Goal: Task Accomplishment & Management: Manage account settings

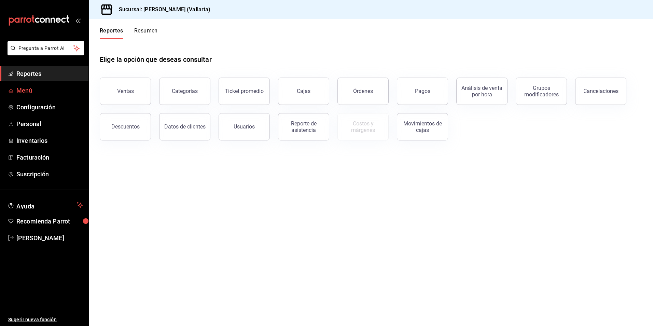
click at [25, 89] on span "Menú" at bounding box center [49, 90] width 67 height 9
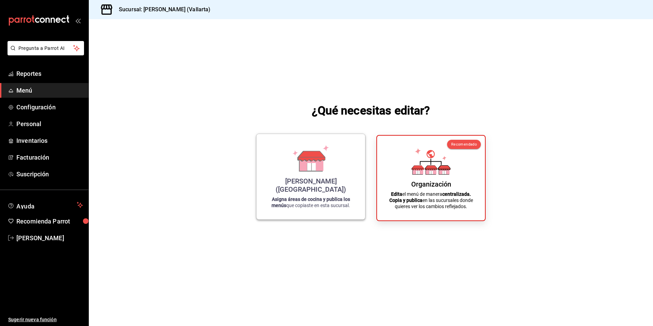
click at [307, 201] on strong "Asigna áreas de cocina y publica los menús" at bounding box center [310, 202] width 79 height 12
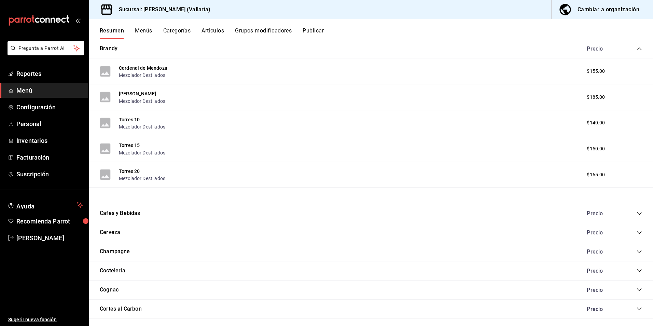
scroll to position [68, 0]
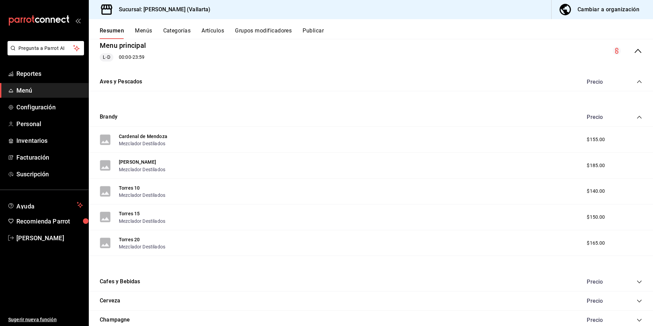
click at [637, 119] on div "[PERSON_NAME]" at bounding box center [371, 117] width 564 height 19
click at [636, 116] on icon "collapse-category-row" at bounding box center [638, 116] width 5 height 5
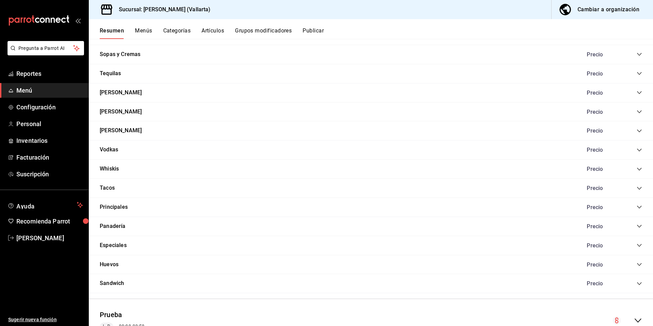
scroll to position [542, 0]
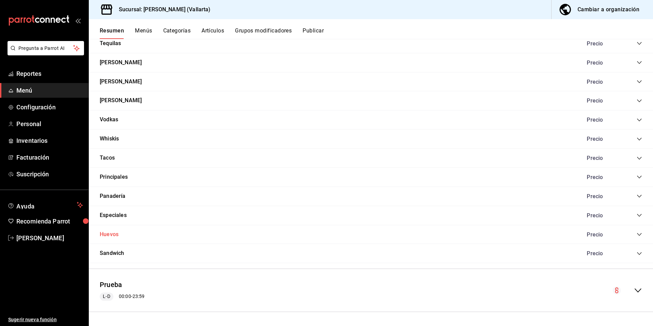
click at [109, 234] on button "Huevos" at bounding box center [109, 234] width 19 height 8
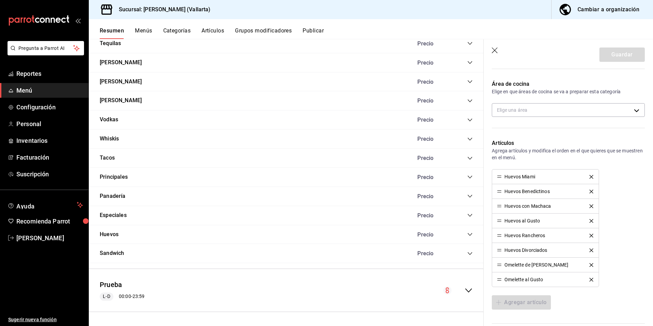
scroll to position [137, 0]
click at [111, 195] on button "Panadería" at bounding box center [113, 196] width 26 height 8
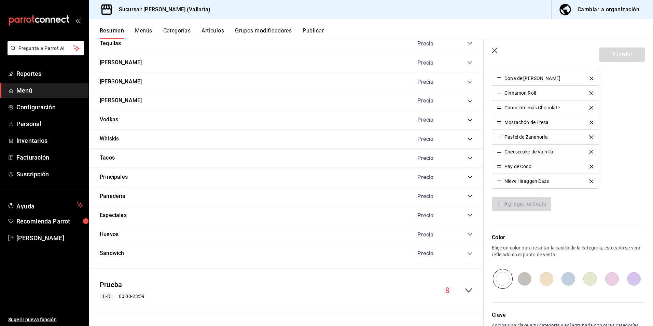
scroll to position [307, 0]
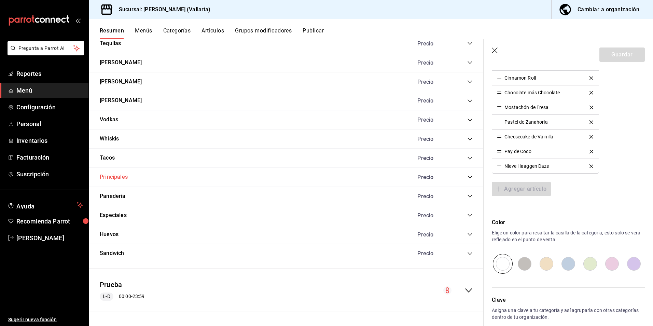
click at [109, 176] on button "Principales" at bounding box center [114, 177] width 28 height 8
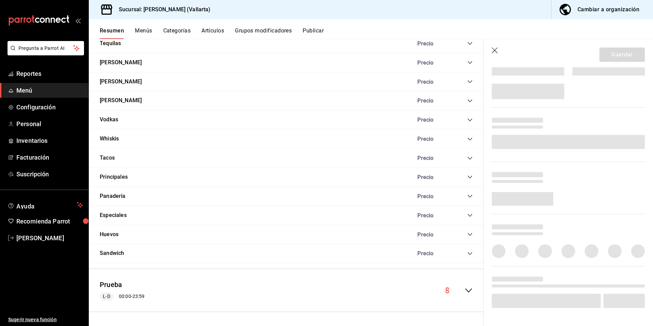
scroll to position [307, 0]
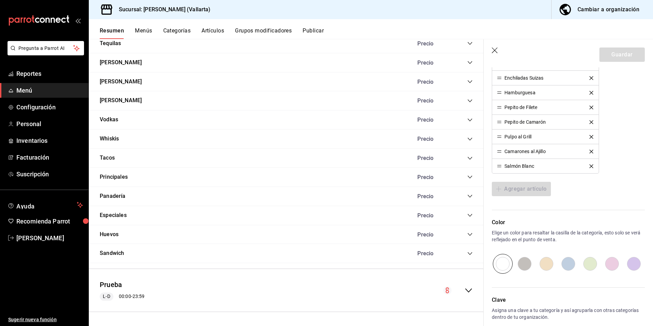
click at [211, 30] on button "Artículos" at bounding box center [212, 33] width 23 height 12
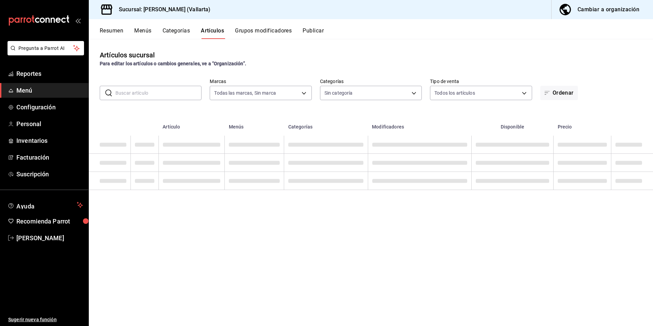
type input "dedade05-fd73-4fc1-b48a-98286d1a7cbf"
type input "ddeea584-b7b7-4c64-abd4-9dbe24413160,94bc3e91-bac1-4cab-af5d-7d085d9bac7d,85d50…"
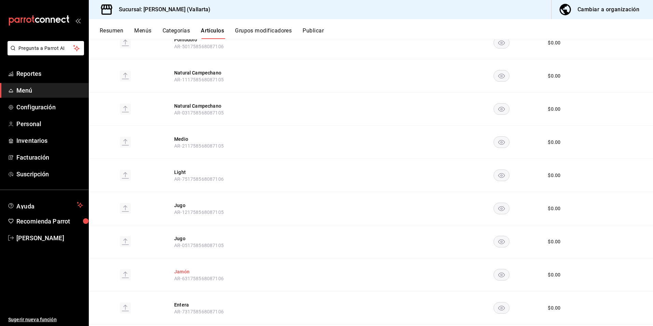
scroll to position [341, 0]
click at [258, 30] on button "Grupos modificadores" at bounding box center [263, 33] width 57 height 12
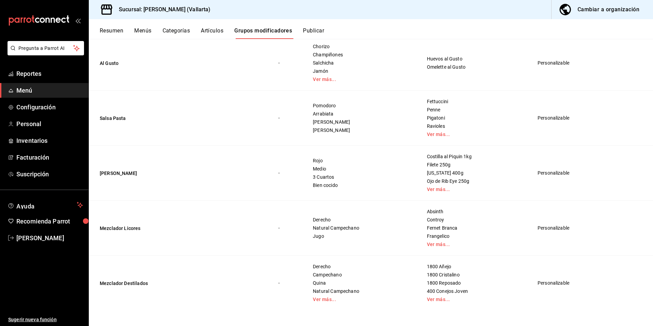
scroll to position [163, 0]
click at [214, 34] on button "Artículos" at bounding box center [212, 33] width 23 height 12
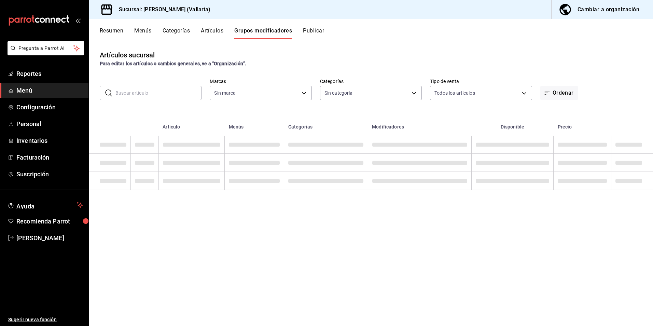
type input "dedade05-fd73-4fc1-b48a-98286d1a7cbf"
type input "ddeea584-b7b7-4c64-abd4-9dbe24413160,94bc3e91-bac1-4cab-af5d-7d085d9bac7d,85d50…"
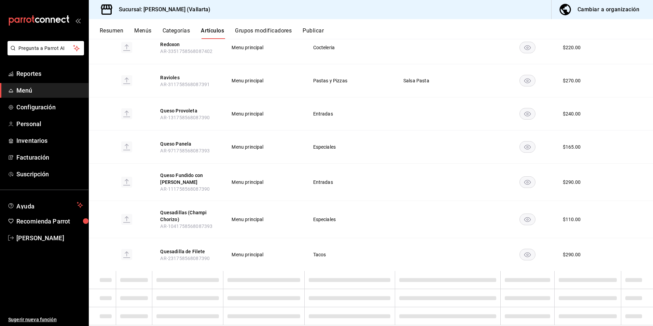
scroll to position [3216, 0]
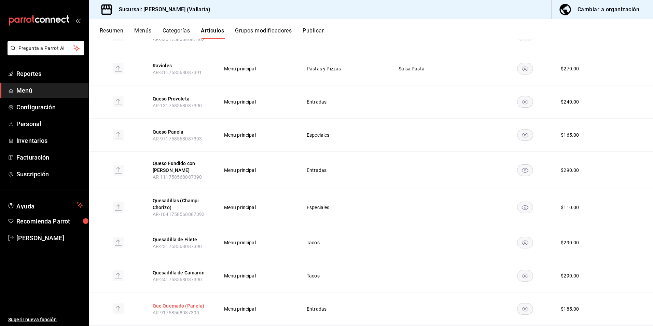
click at [176, 302] on button "Que Quemado (Panela)" at bounding box center [180, 305] width 55 height 7
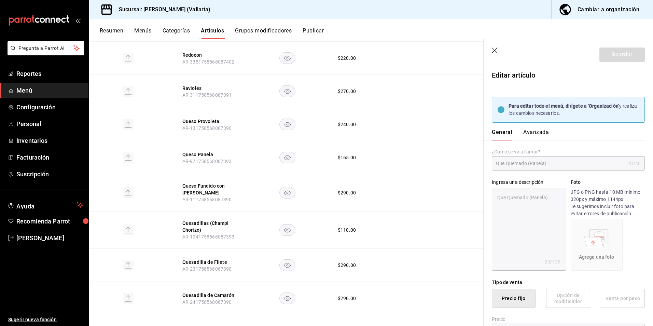
type textarea "x"
type input "$185.00"
click at [523, 147] on div "¿Cómo se va a llamar? Que Quemado (Panela) 20 /40 ¿Cómo se va a llamar?" at bounding box center [563, 155] width 161 height 30
click at [601, 7] on div "Cambiar a organización" at bounding box center [608, 10] width 62 height 10
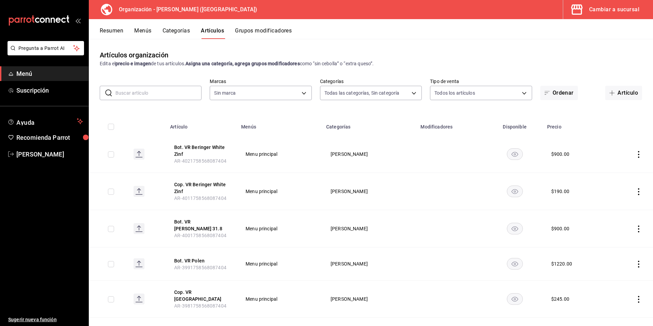
type input "40ee2f72-6915-4037-a5ec-65aec302ef5d,c43c6c56-ab22-4748-903a-778ac949f8a0,b688f…"
type input "31d0bbe4-7c51-43f0-8445-666cf6a0e085"
click at [164, 90] on input "text" at bounding box center [158, 93] width 86 height 14
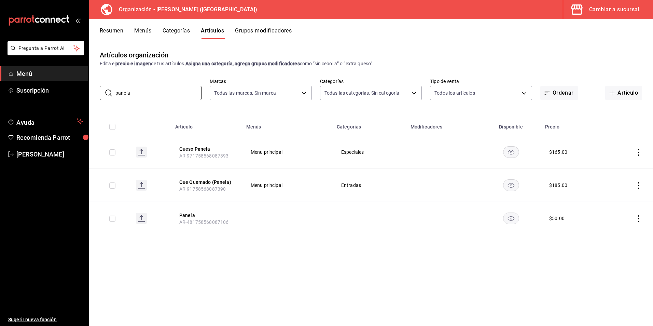
type input "panela"
click at [343, 268] on div "Artículos organización Edita el precio e imagen de tus artículos. Asigna una ca…" at bounding box center [371, 182] width 564 height 286
click at [256, 32] on button "Grupos modificadores" at bounding box center [263, 33] width 57 height 12
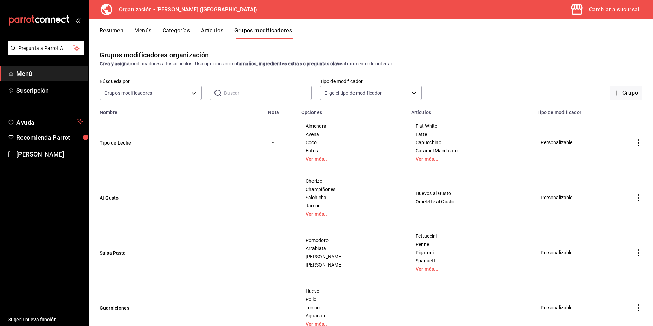
click at [638, 140] on icon "actions" at bounding box center [638, 142] width 1 height 7
click at [382, 39] on div at bounding box center [326, 163] width 653 height 326
click at [147, 30] on button "Menús" at bounding box center [142, 33] width 17 height 12
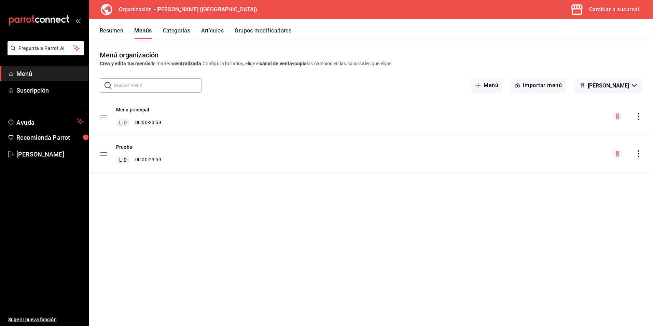
click at [210, 32] on button "Artículos" at bounding box center [212, 33] width 23 height 12
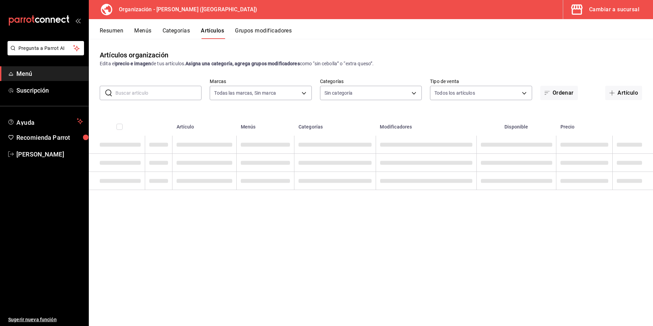
type input "31d0bbe4-7c51-43f0-8445-666cf6a0e085"
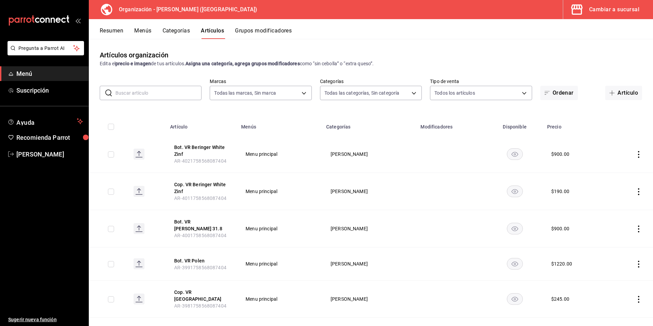
type input "40ee2f72-6915-4037-a5ec-65aec302ef5d,c43c6c56-ab22-4748-903a-778ac949f8a0,b688f…"
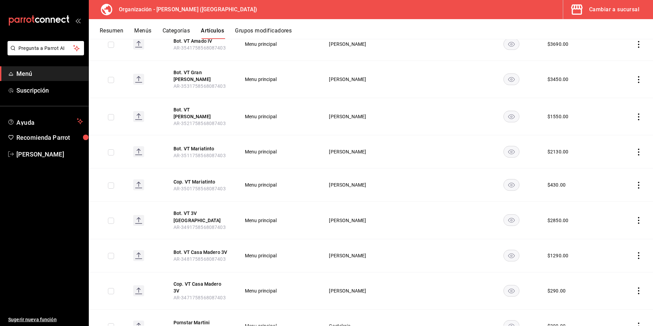
scroll to position [1907, 0]
